Goal: Information Seeking & Learning: Check status

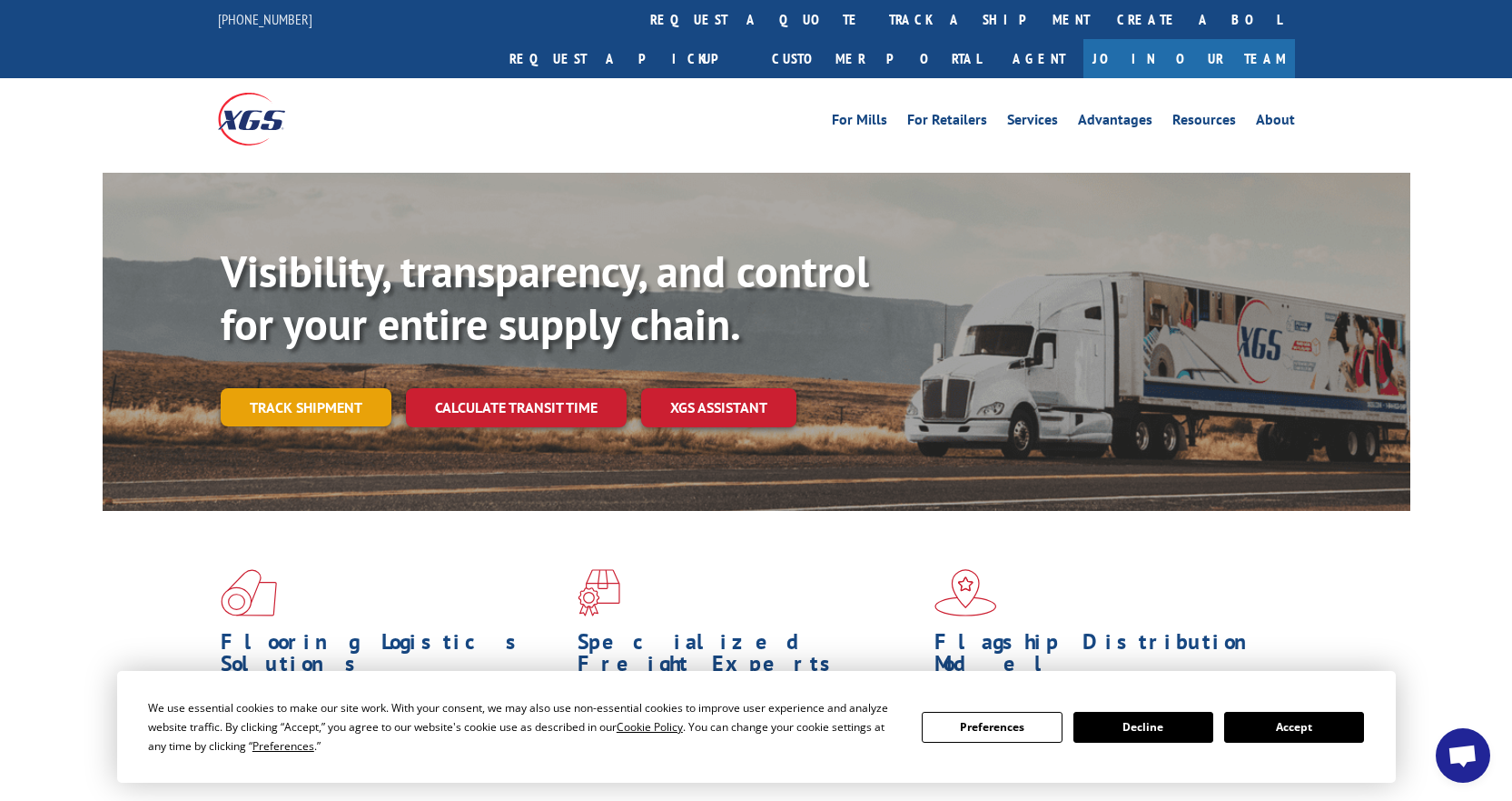
click at [330, 388] on link "Track shipment" at bounding box center [306, 407] width 171 height 39
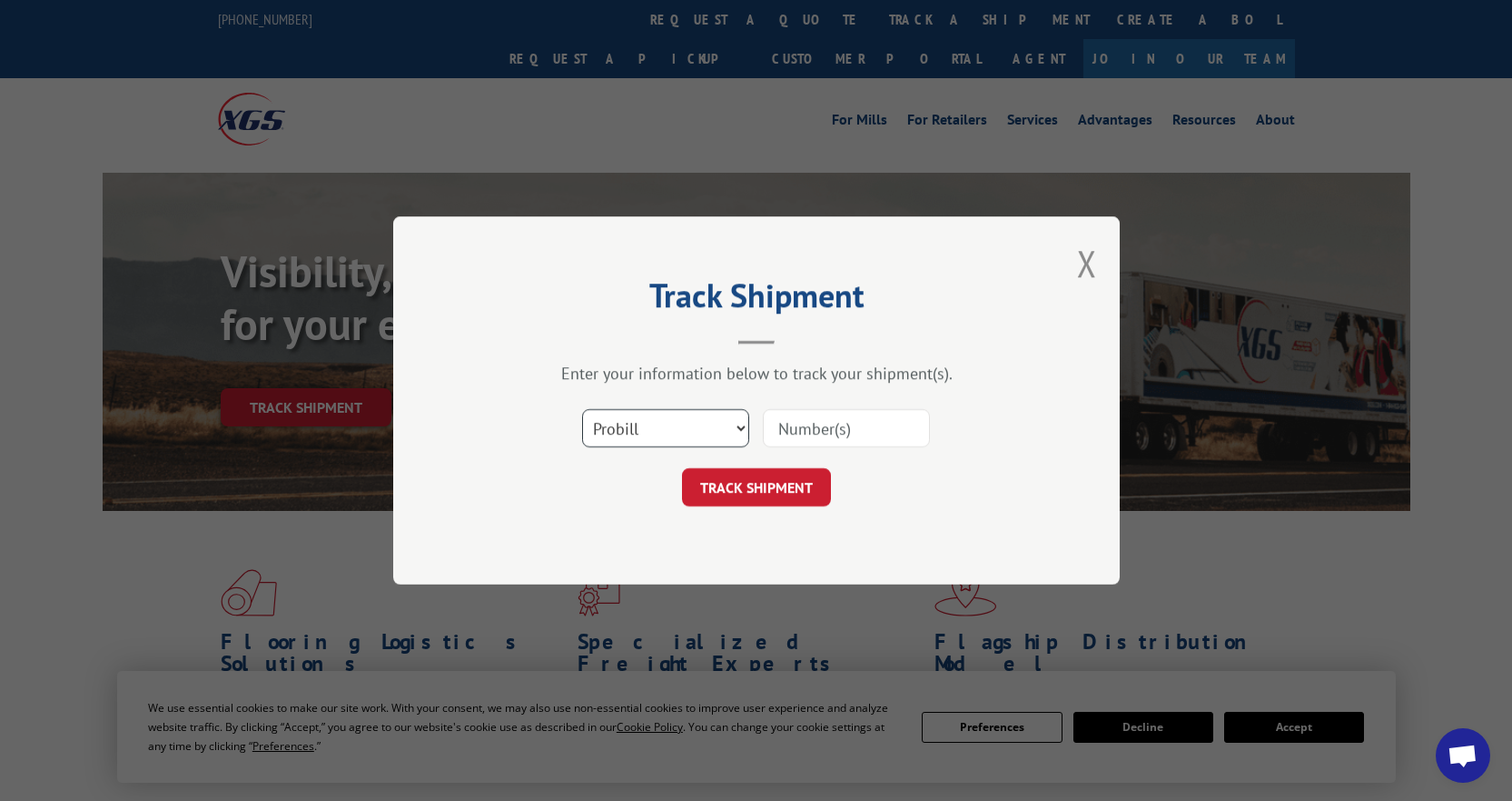
click at [698, 420] on select "Select category... Probill BOL PO" at bounding box center [666, 428] width 167 height 39
select select "bol"
click at [582, 409] on select "Select category... Probill BOL PO" at bounding box center [666, 428] width 167 height 39
click at [821, 442] on input at bounding box center [846, 428] width 167 height 39
paste input "497114"
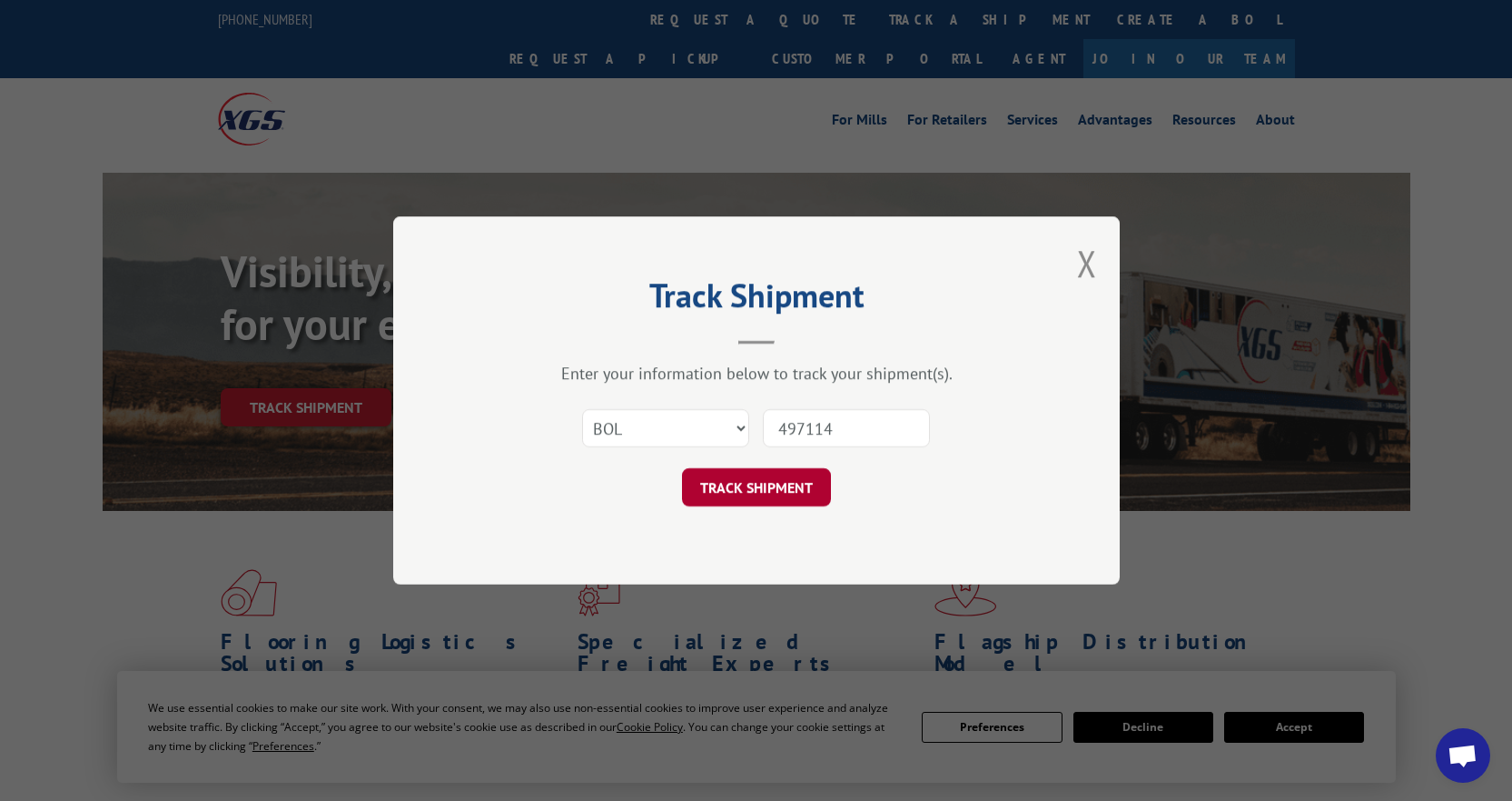
type input "497114"
click at [740, 489] on button "TRACK SHIPMENT" at bounding box center [756, 487] width 149 height 39
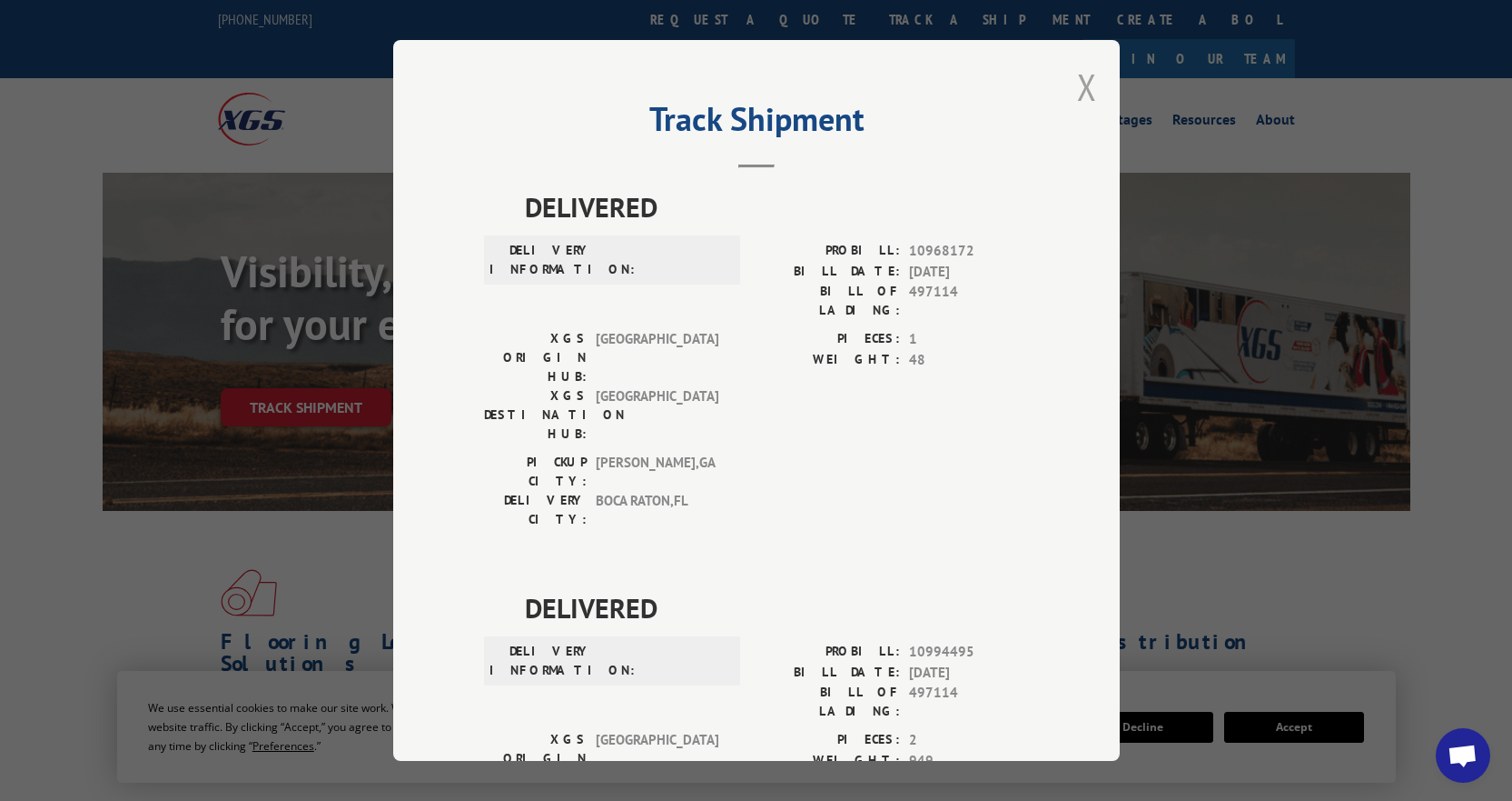
click at [1078, 98] on button "Close modal" at bounding box center [1087, 86] width 20 height 48
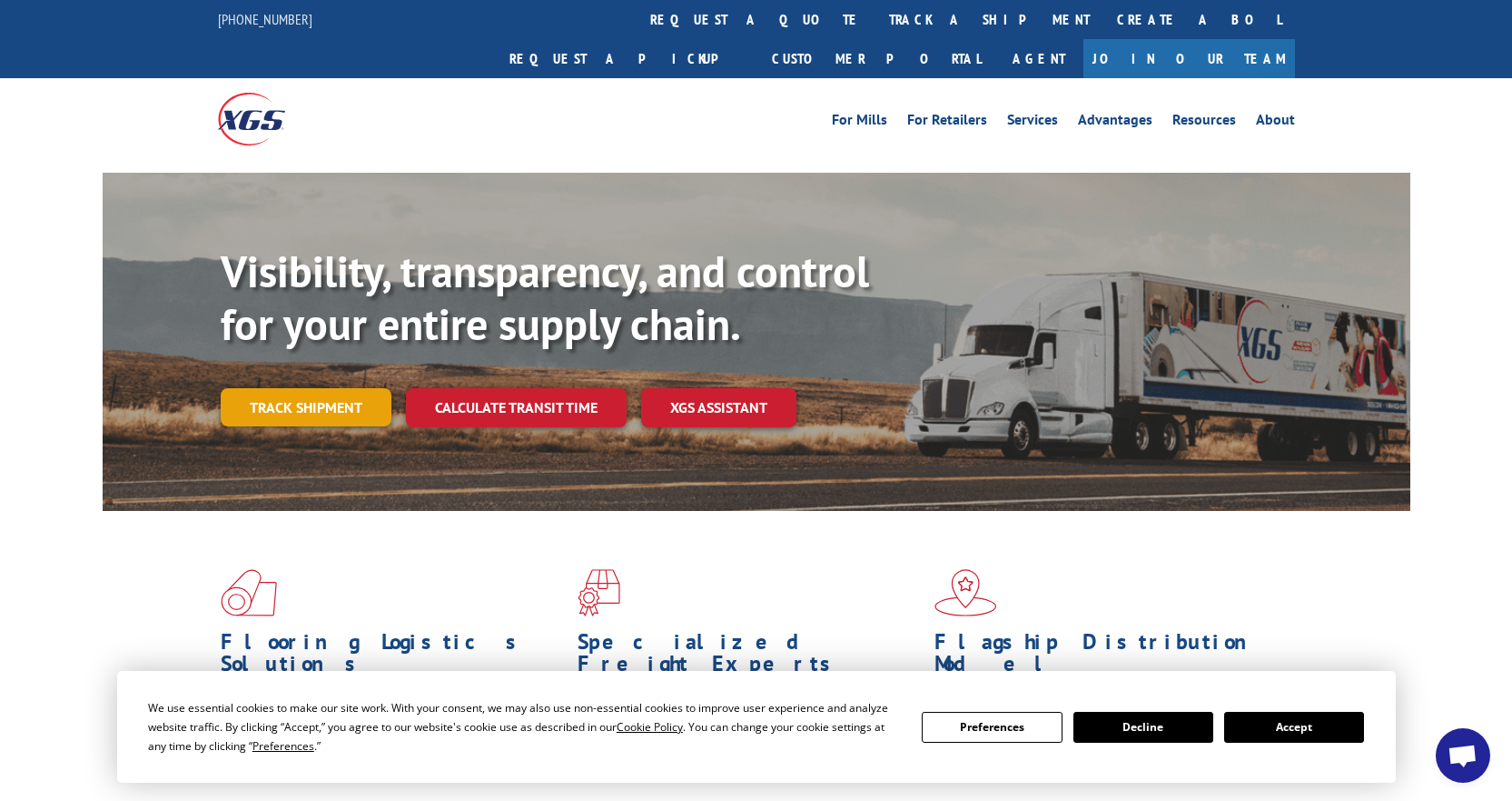
click at [299, 388] on link "Track shipment" at bounding box center [306, 407] width 171 height 39
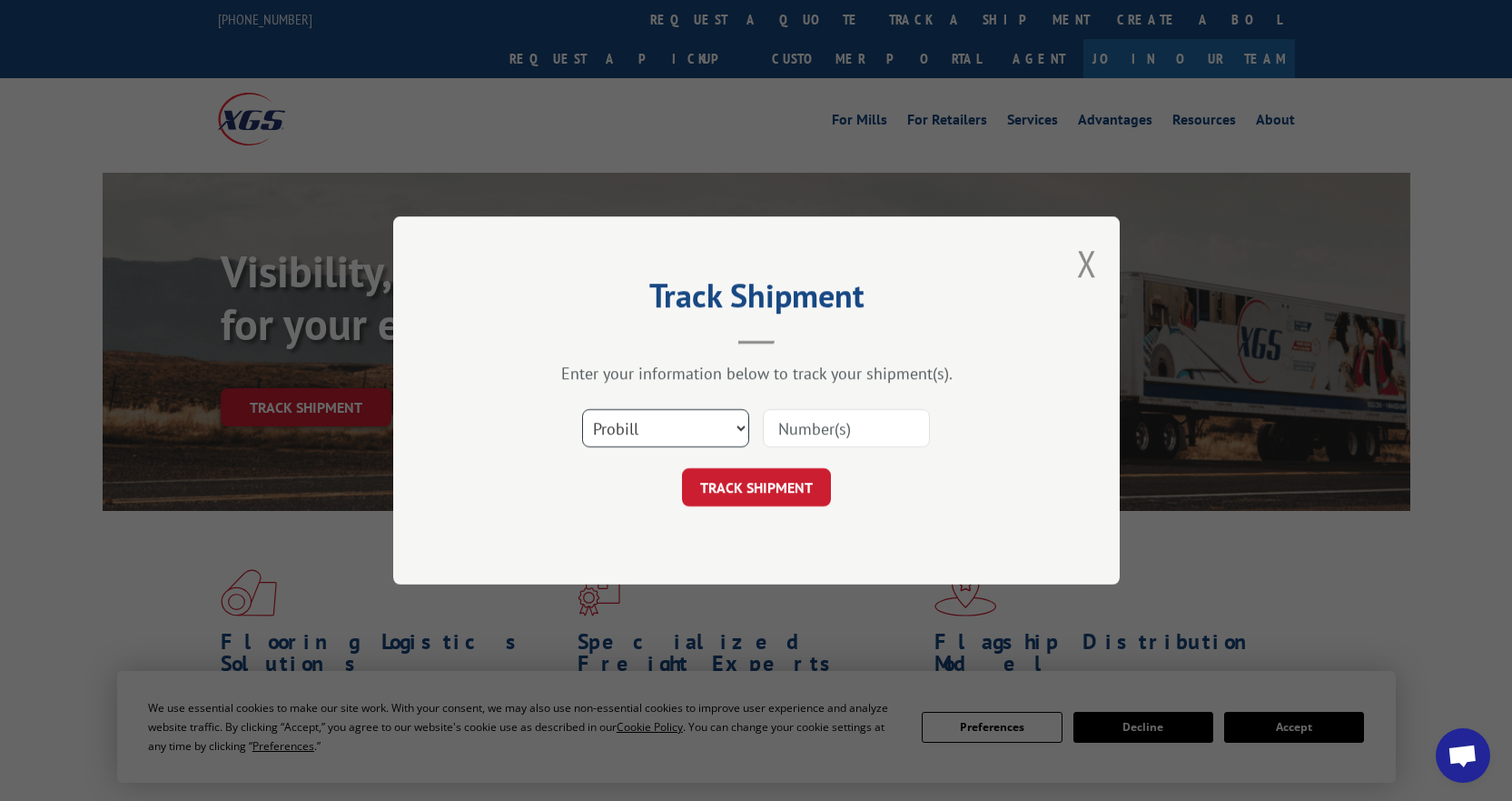
drag, startPoint x: 643, startPoint y: 427, endPoint x: 643, endPoint y: 446, distance: 19.0
click at [643, 427] on select "Select category... Probill BOL PO" at bounding box center [666, 428] width 167 height 39
select select "bol"
click at [582, 409] on select "Select category... Probill BOL PO" at bounding box center [666, 428] width 167 height 39
click at [823, 423] on input at bounding box center [846, 428] width 167 height 39
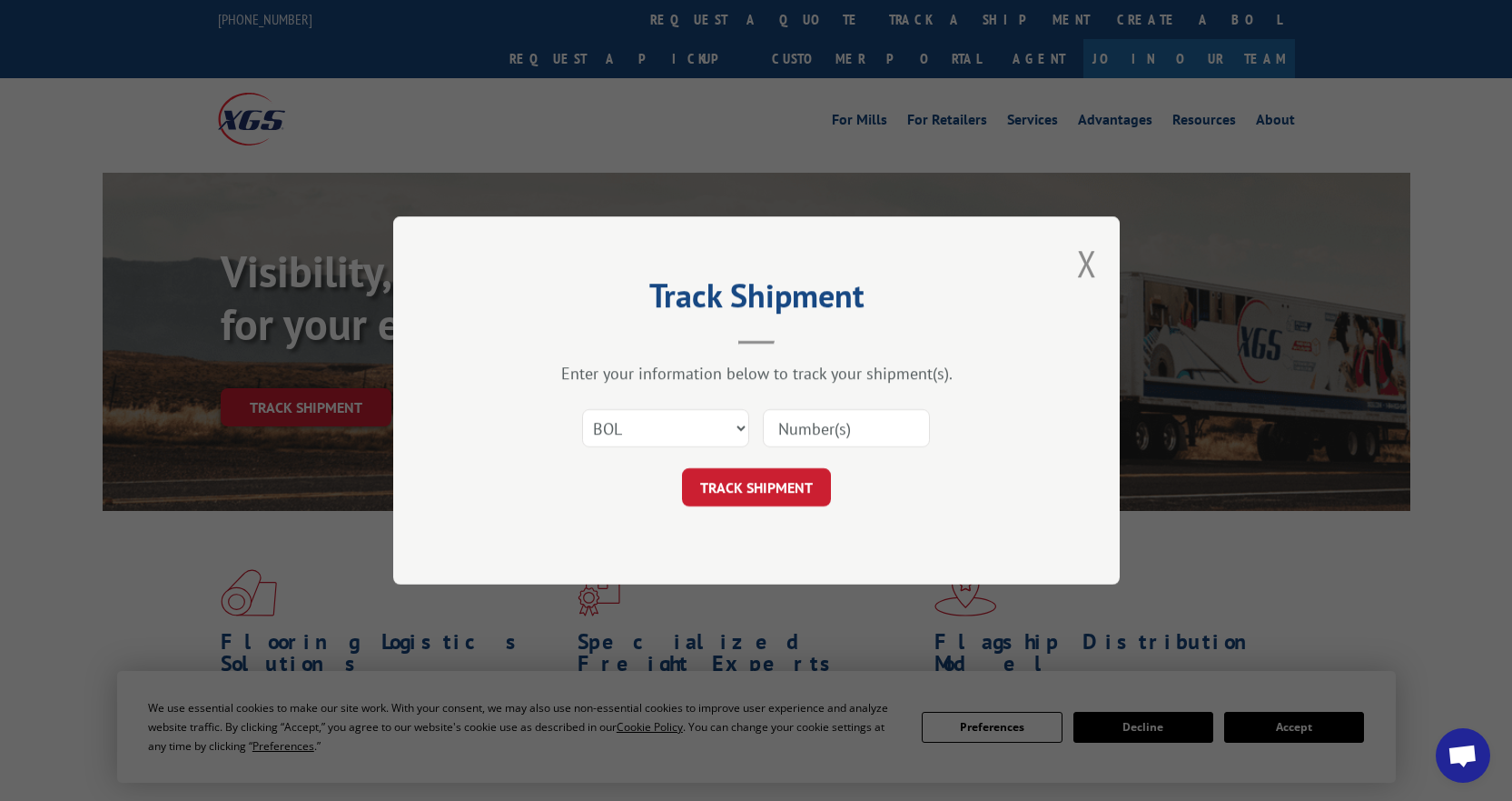
type input "54401422"
click at [782, 478] on button "TRACK SHIPMENT" at bounding box center [756, 487] width 149 height 39
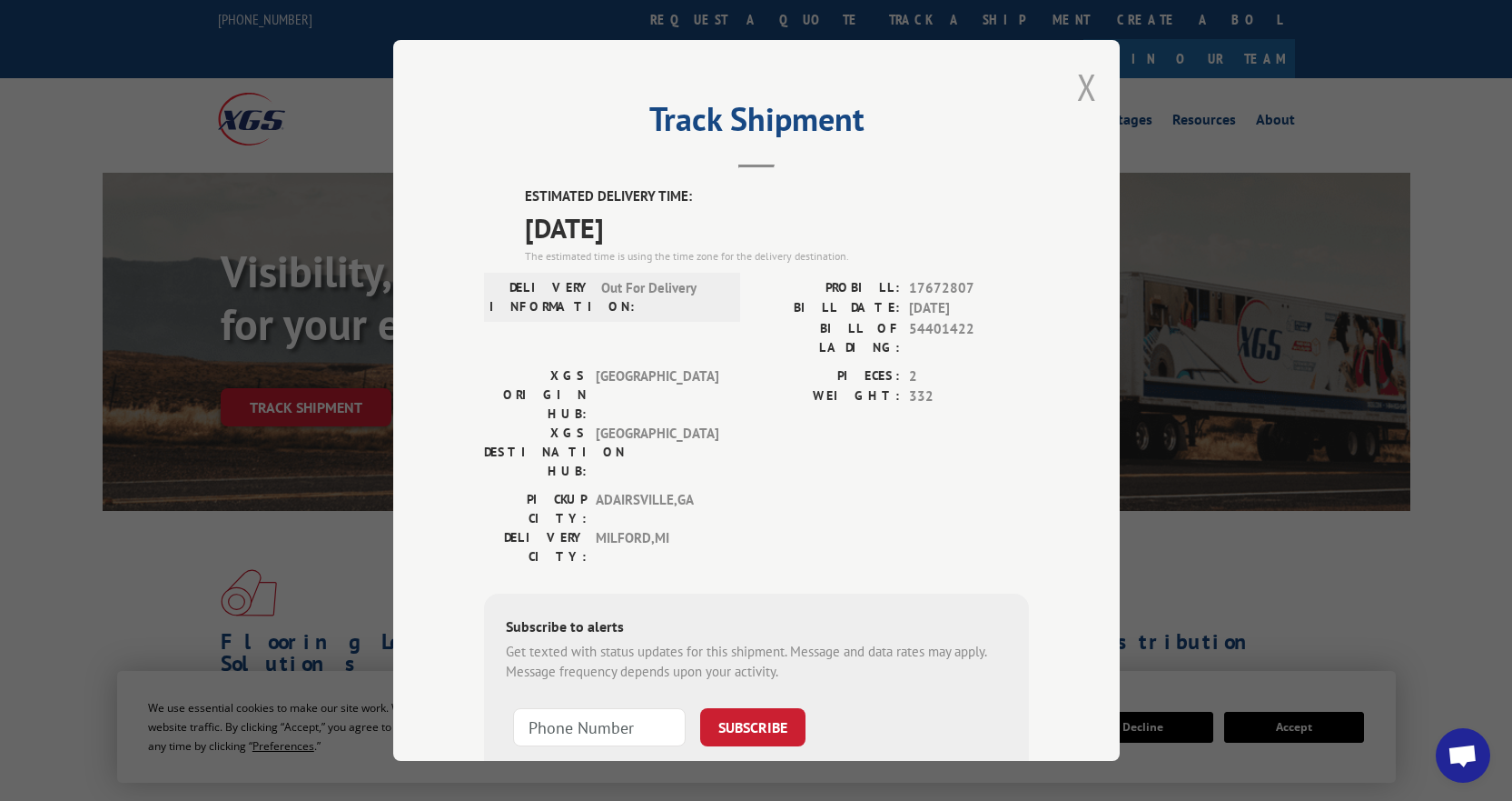
click at [1086, 83] on button "Close modal" at bounding box center [1087, 86] width 20 height 48
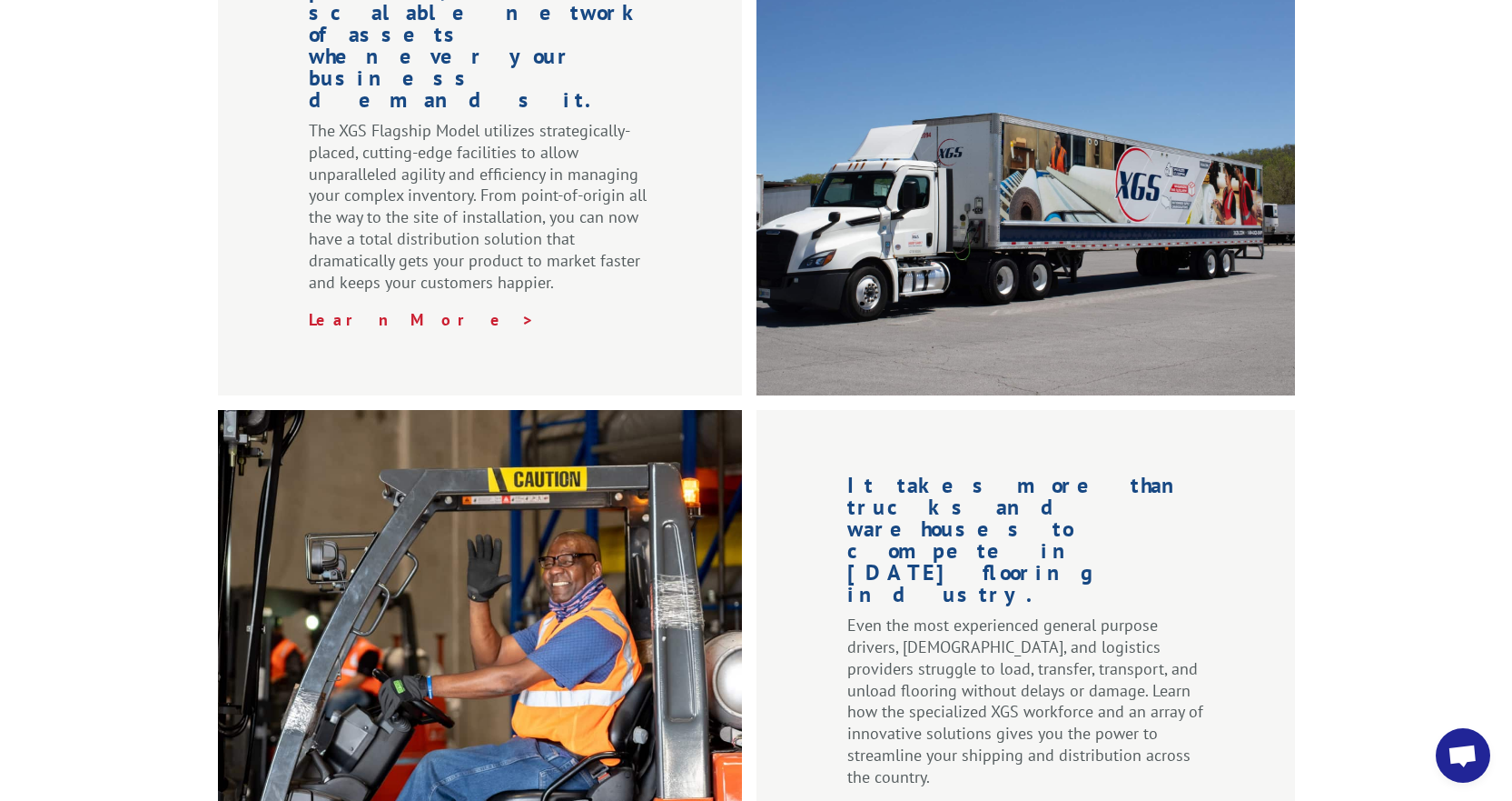
scroll to position [2726, 0]
